Goal: Navigation & Orientation: Find specific page/section

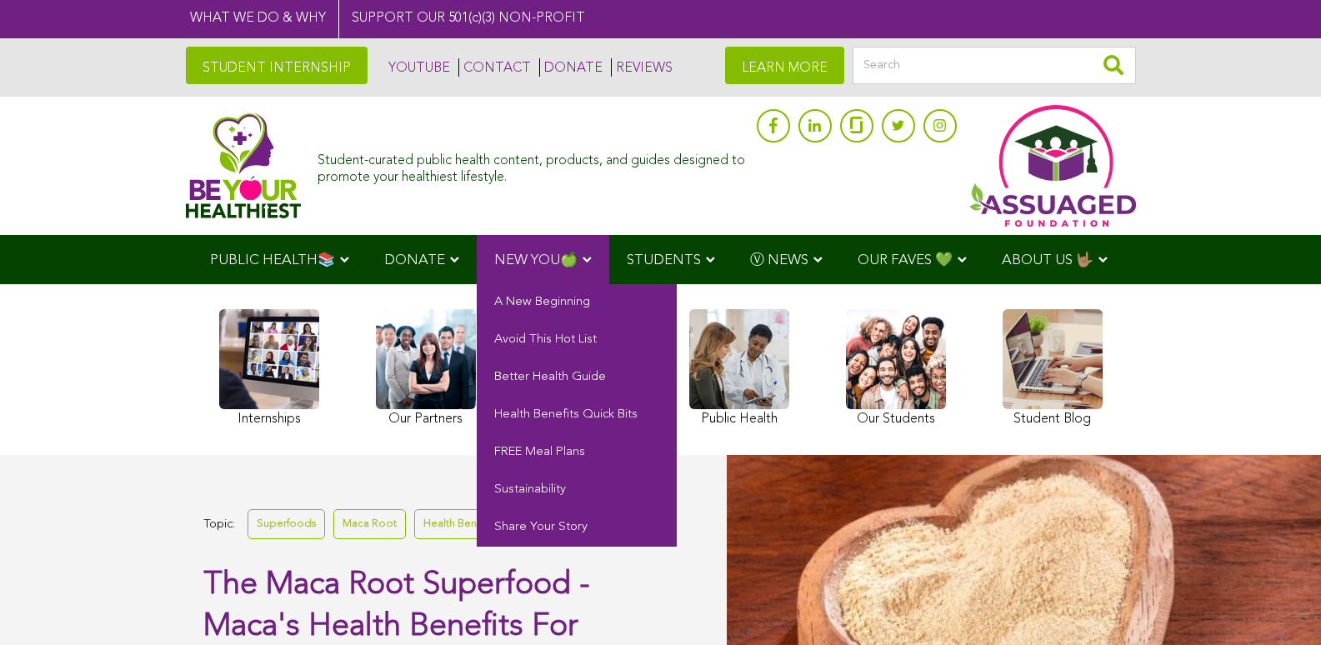
click at [568, 275] on link "NEW YOU🍏" at bounding box center [543, 259] width 133 height 49
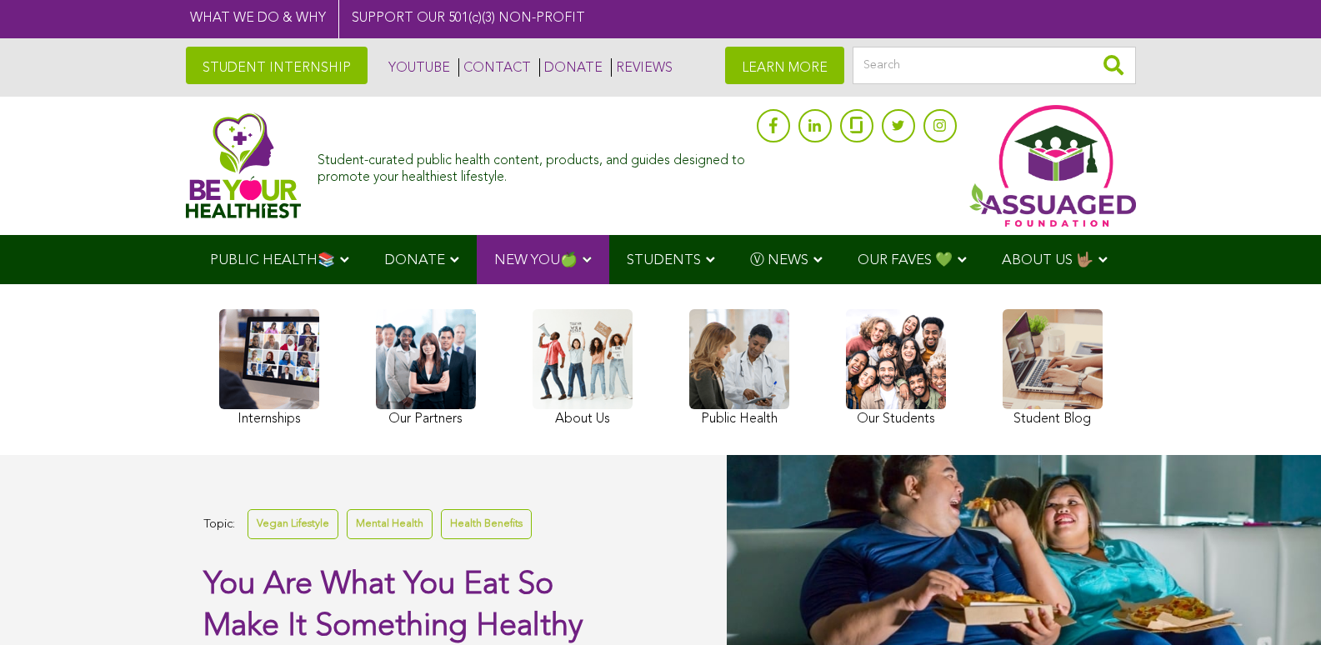
click at [608, 306] on div "Internships Our Partners About Us Public Health Our Students Student Blog" at bounding box center [661, 370] width 900 height 155
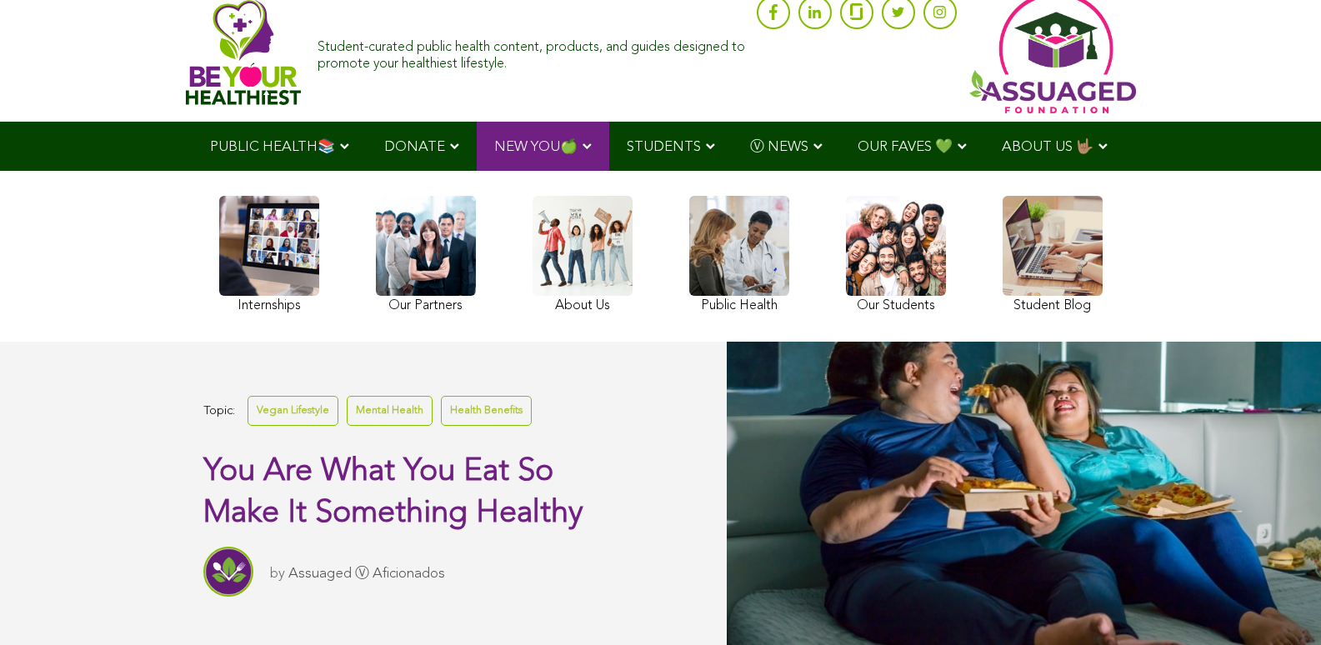
scroll to position [167, 0]
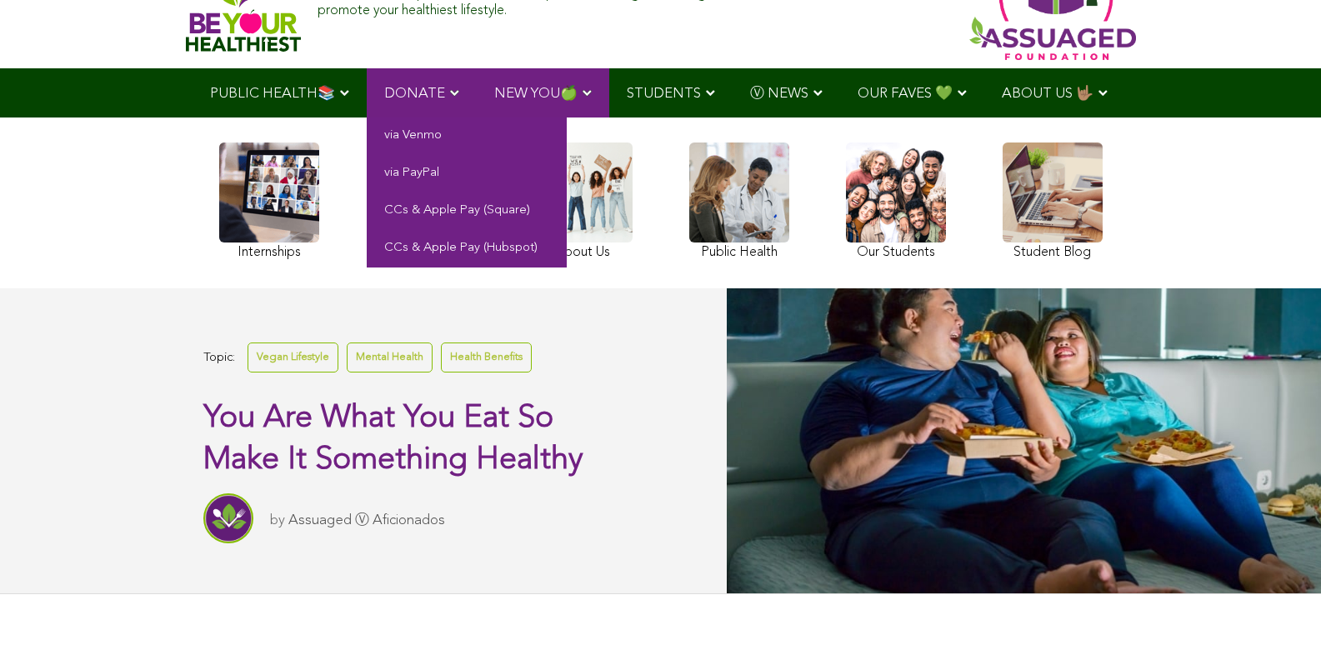
click at [436, 73] on link "DONATE" at bounding box center [422, 92] width 110 height 49
